Goal: Navigation & Orientation: Find specific page/section

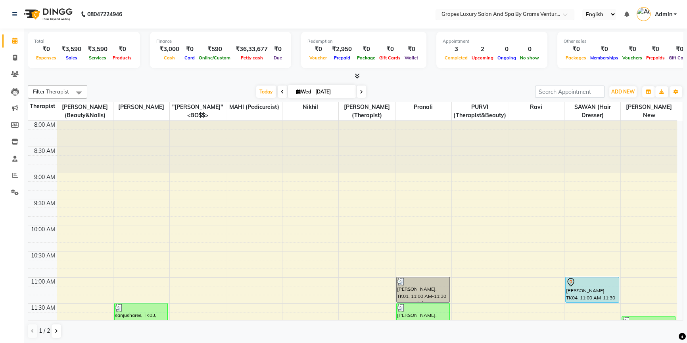
click at [557, 18] on div at bounding box center [504, 15] width 139 height 8
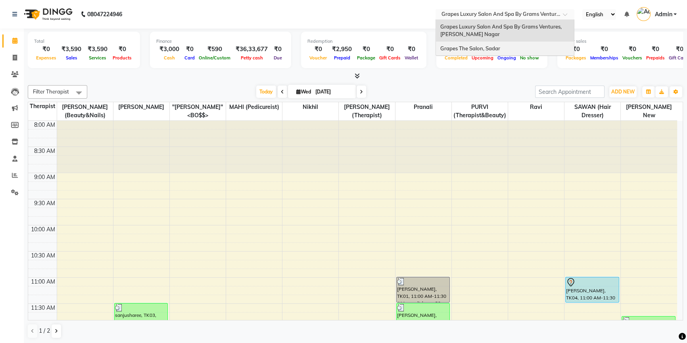
click at [487, 47] on span "Grapes The Salon, Sadar" at bounding box center [470, 48] width 60 height 6
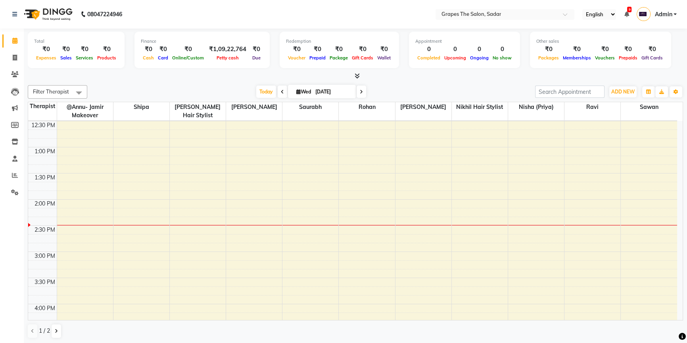
scroll to position [317, 0]
